Goal: Task Accomplishment & Management: Manage account settings

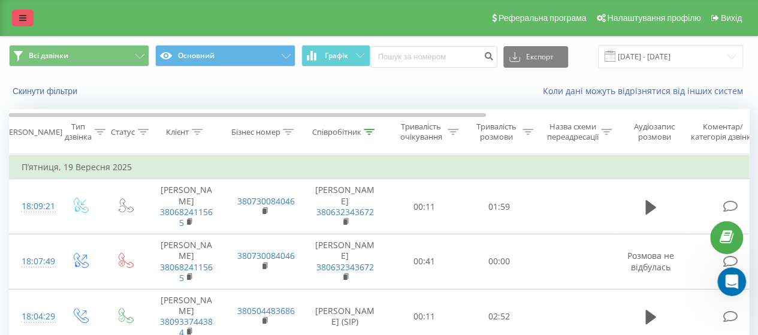
click at [31, 21] on link at bounding box center [23, 18] width 22 height 17
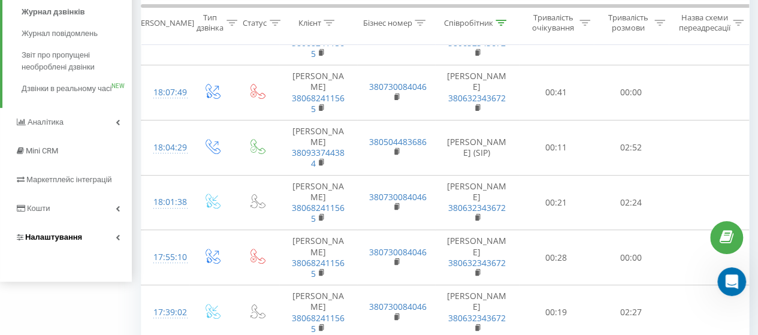
scroll to position [180, 0]
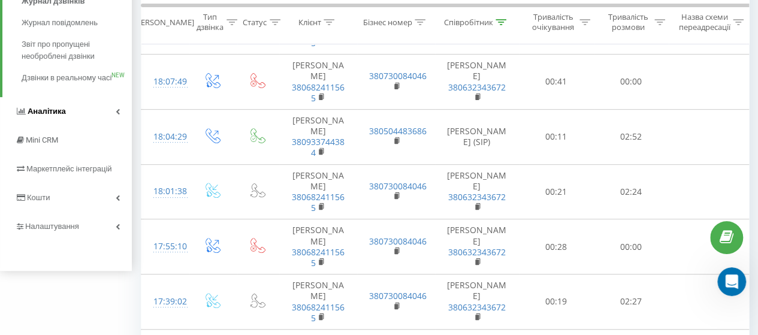
click at [118, 114] on icon at bounding box center [118, 111] width 4 height 6
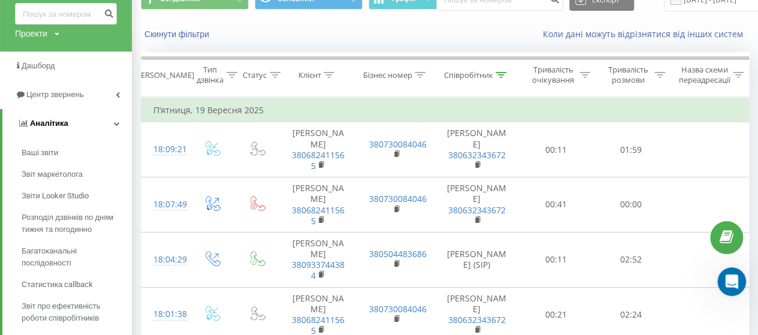
click at [115, 120] on link "Аналiтика" at bounding box center [66, 123] width 129 height 29
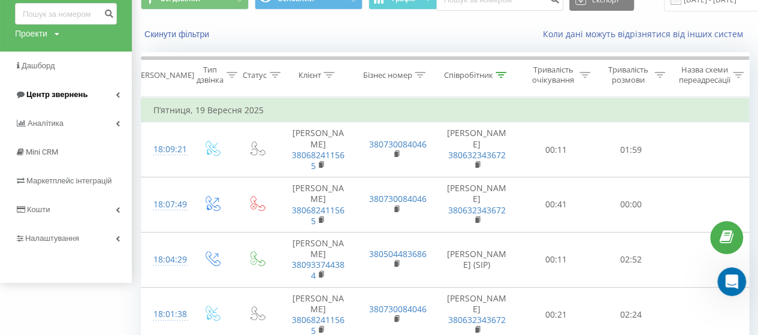
click at [116, 92] on icon at bounding box center [118, 95] width 4 height 6
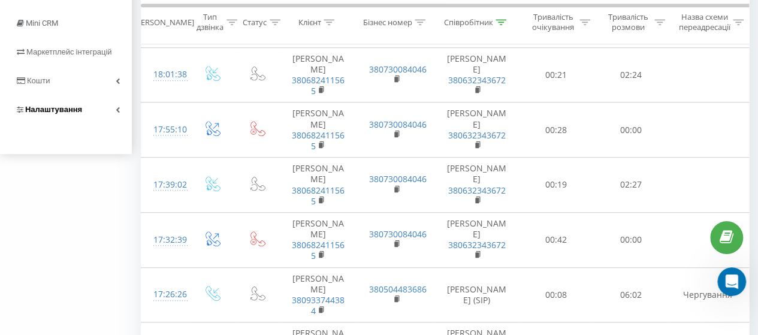
click at [96, 120] on link "Налаштування" at bounding box center [66, 109] width 132 height 29
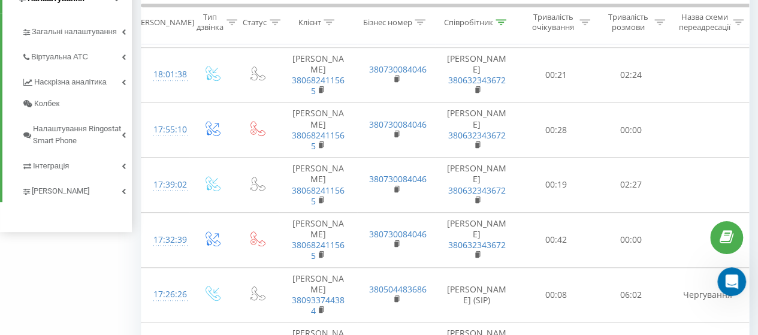
scroll to position [174, 0]
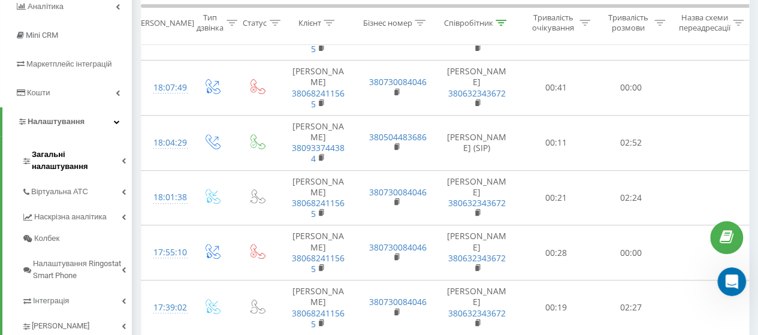
click at [74, 158] on span "Загальні налаштування" at bounding box center [77, 161] width 90 height 24
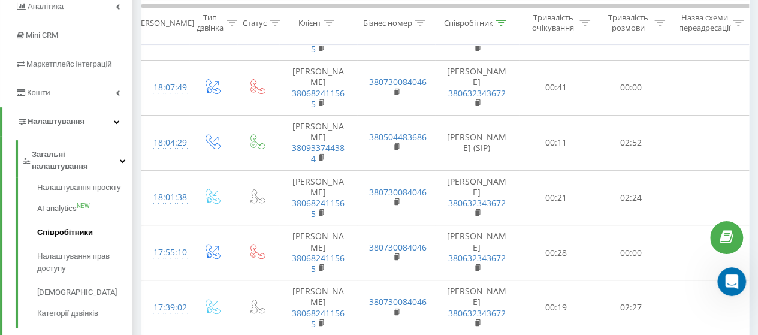
click at [81, 221] on link "Співробітники" at bounding box center [84, 233] width 95 height 24
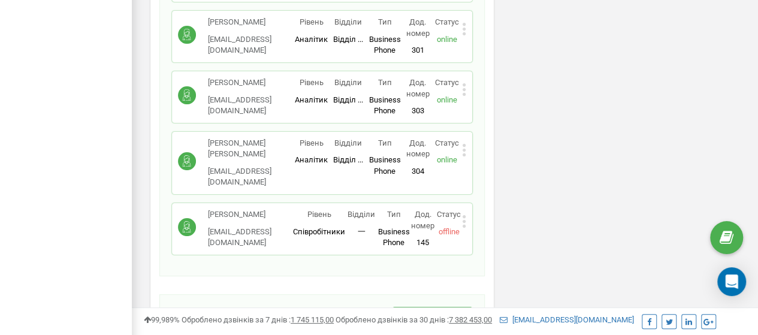
scroll to position [2286, 0]
click at [464, 215] on icon at bounding box center [464, 221] width 4 height 13
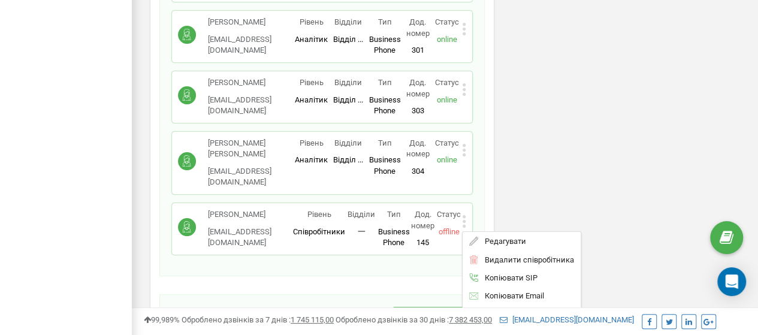
click at [515, 237] on span "Редагувати" at bounding box center [501, 241] width 47 height 8
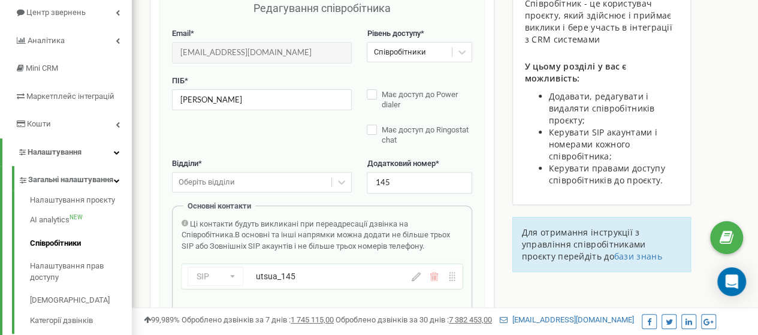
scroll to position [120, 0]
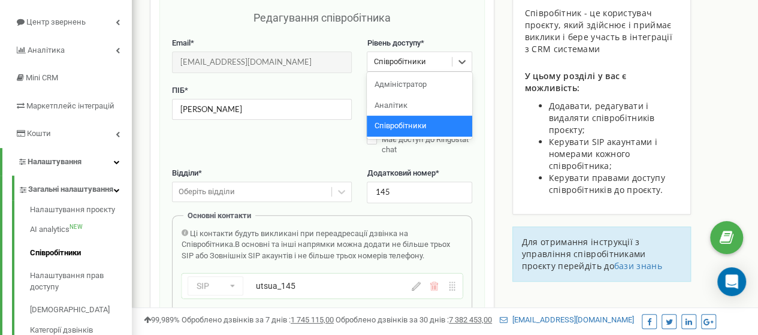
click at [421, 59] on div "Співробітники" at bounding box center [399, 61] width 52 height 11
click at [415, 107] on div "Аналітик" at bounding box center [419, 105] width 105 height 21
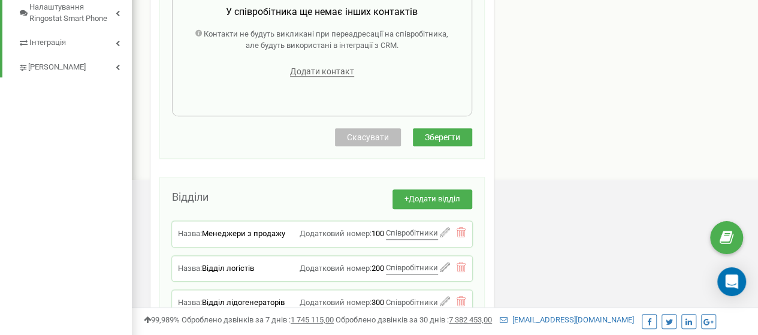
click at [454, 128] on button "Зберегти" at bounding box center [442, 137] width 59 height 18
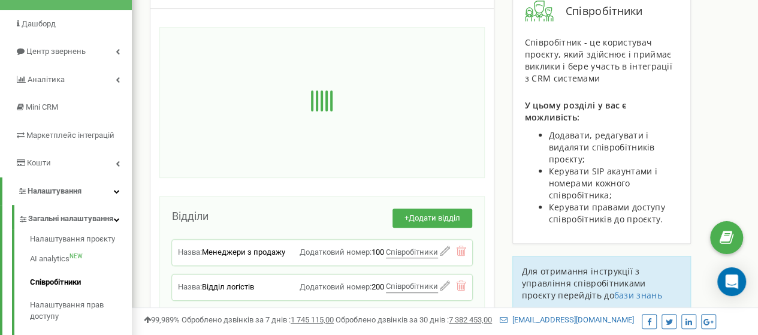
scroll to position [24, 0]
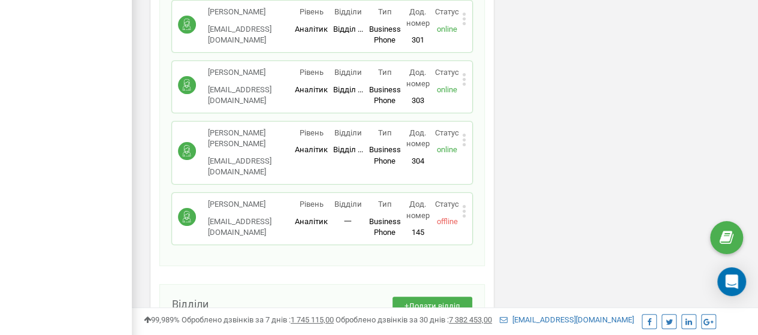
scroll to position [2286, 0]
